Goal: Information Seeking & Learning: Learn about a topic

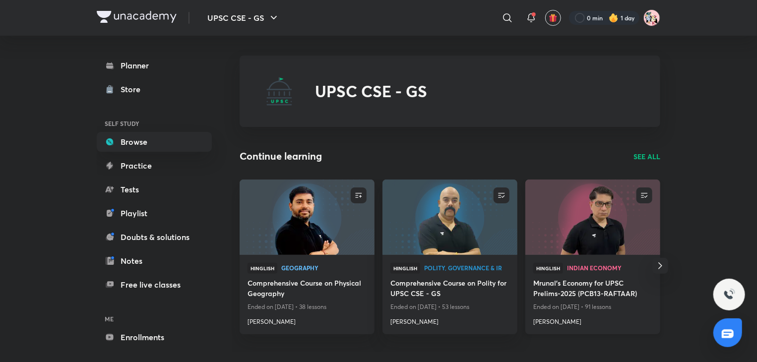
click at [585, 290] on h4 "Mrunal’s Economy for UPSC Prelims-2025 (PCB13-RAFTAAR)" at bounding box center [592, 289] width 119 height 23
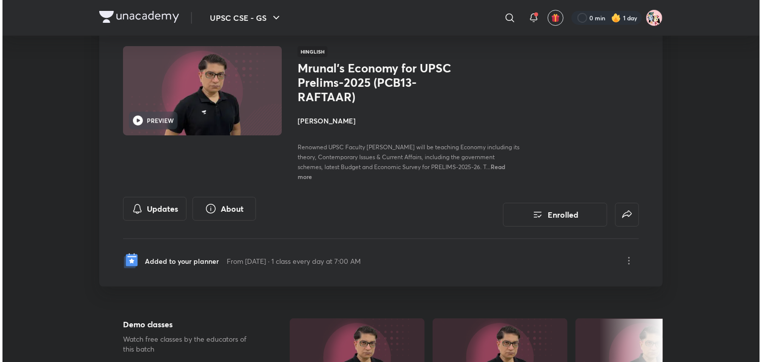
scroll to position [50, 0]
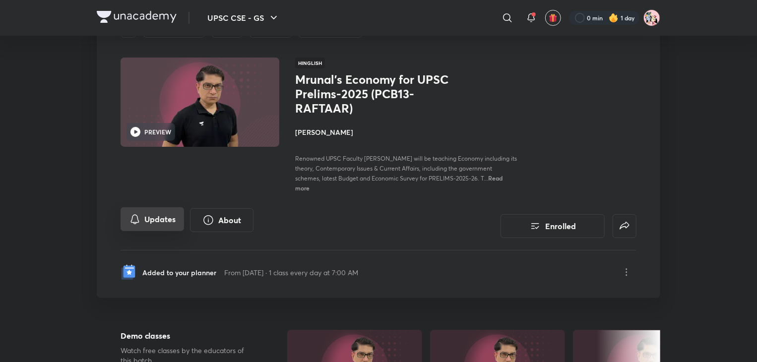
click at [165, 228] on button "Updates" at bounding box center [152, 219] width 63 height 24
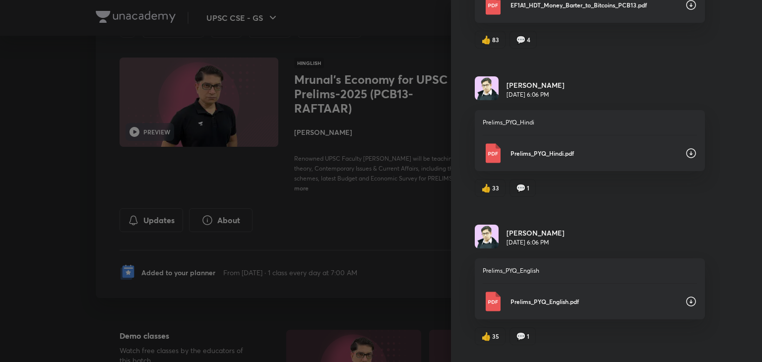
scroll to position [25843, 0]
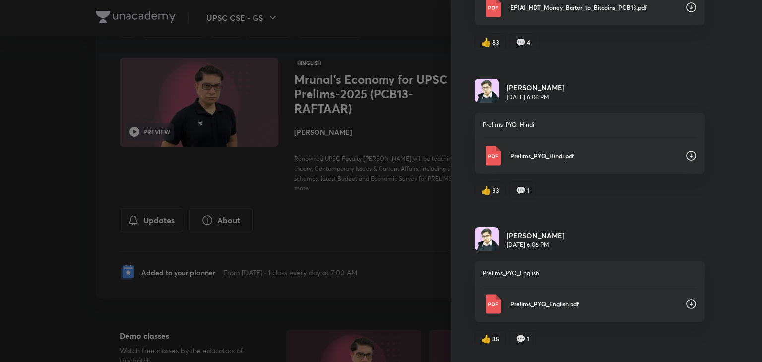
click at [685, 13] on icon at bounding box center [691, 7] width 12 height 12
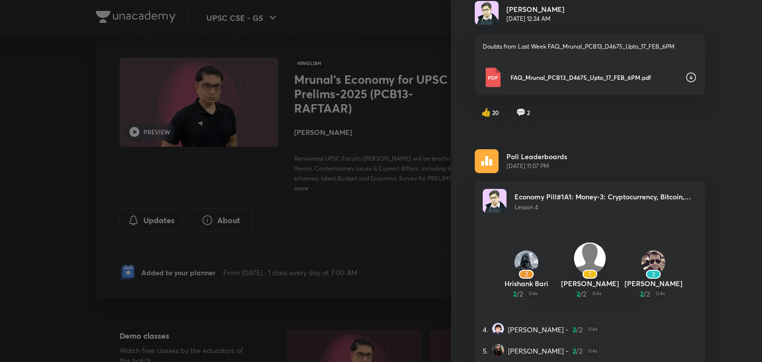
scroll to position [24603, 0]
